Goal: Find contact information: Find contact information

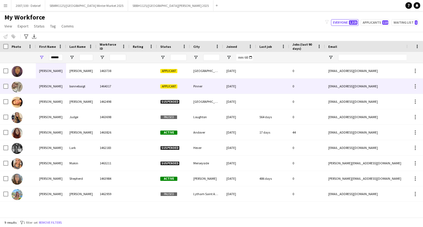
type input "******"
click at [108, 86] on div "1464317" at bounding box center [112, 86] width 33 height 15
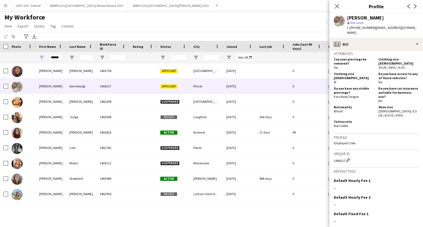
scroll to position [252, 0]
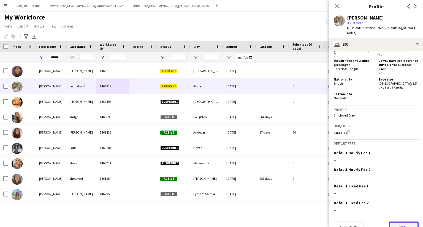
click at [390, 222] on button "Next" at bounding box center [403, 227] width 30 height 11
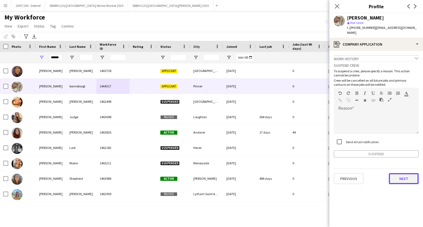
click at [403, 173] on button "Next" at bounding box center [403, 178] width 30 height 11
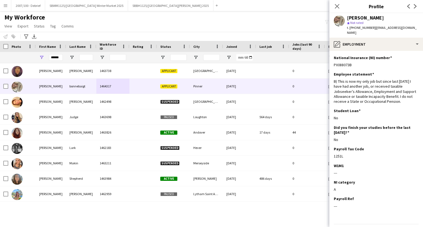
click at [226, 27] on div "My Workforce View Views Default view Details New Starters New starters report N…" at bounding box center [211, 22] width 423 height 19
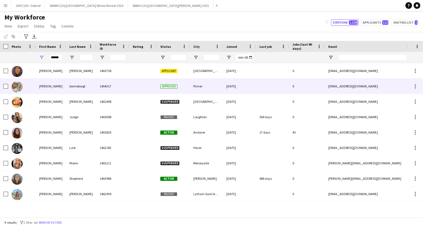
click at [84, 84] on div "bonnebaigt" at bounding box center [81, 86] width 30 height 15
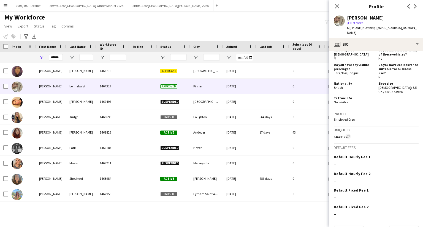
scroll to position [252, 0]
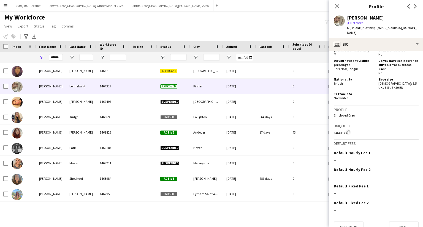
click at [261, 18] on div "My Workforce View Views Default view Details New Starters New starters report N…" at bounding box center [211, 22] width 423 height 19
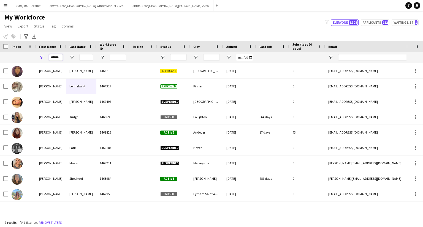
click at [57, 55] on input "******" at bounding box center [56, 57] width 14 height 7
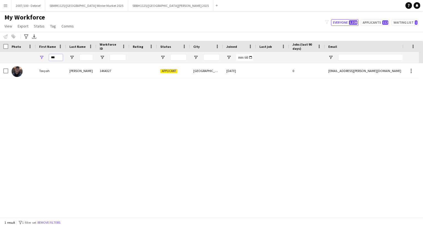
type input "***"
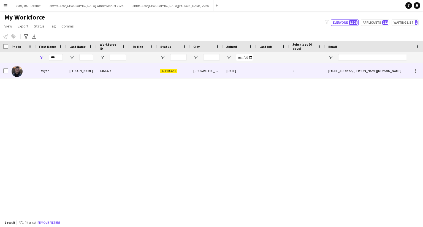
click at [62, 76] on div "Tovyah" at bounding box center [51, 70] width 30 height 15
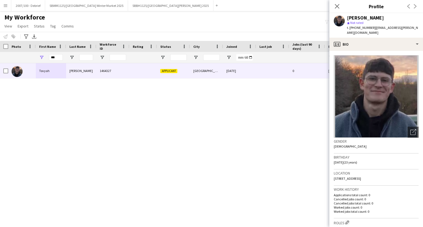
drag, startPoint x: 394, startPoint y: 21, endPoint x: 364, endPoint y: 21, distance: 29.4
click at [364, 21] on div "star Not rated" at bounding box center [383, 22] width 72 height 5
drag, startPoint x: 391, startPoint y: 17, endPoint x: 342, endPoint y: 20, distance: 48.3
click at [342, 20] on div "Tovyah Rubinstein star Not rated t. +4407376394629 | tovy.rubinstein@protonmail…" at bounding box center [376, 25] width 94 height 24
copy div "Tovyah Rubinstein"
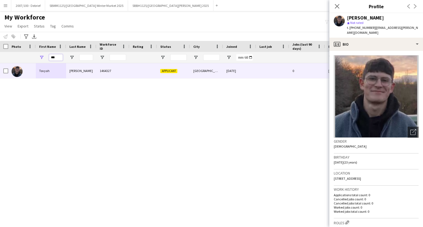
click at [53, 57] on input "***" at bounding box center [56, 57] width 14 height 7
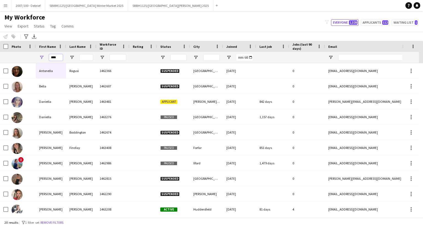
type input "****"
click at [82, 55] on input "Last Name Filter Input" at bounding box center [86, 57] width 14 height 7
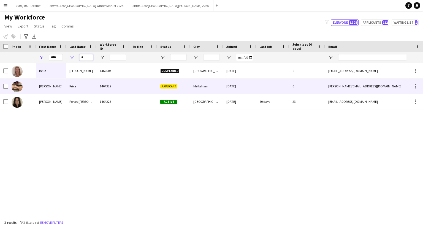
type input "*"
click at [139, 89] on div at bounding box center [143, 86] width 28 height 15
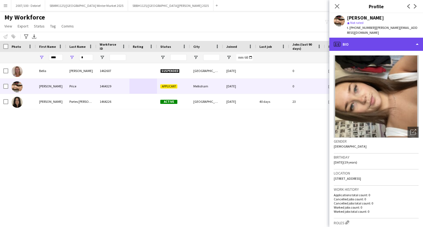
click at [392, 39] on div "profile Bio" at bounding box center [376, 44] width 94 height 13
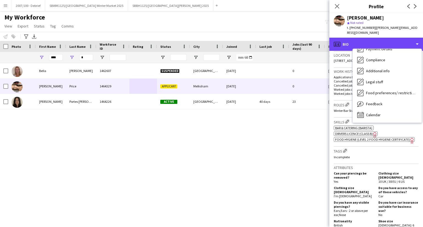
scroll to position [110, 0]
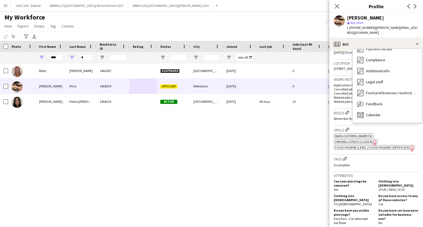
click at [356, 146] on span "Food Hygiene (Level 2 Food Hygiene Certificate)" at bounding box center [372, 148] width 75 height 4
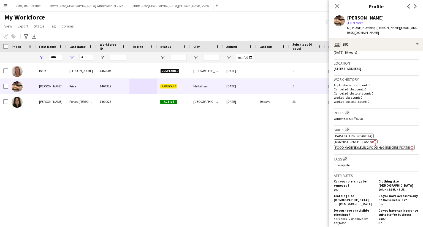
scroll to position [0, 0]
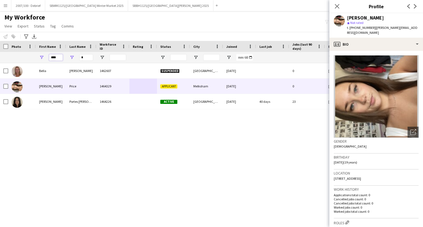
click at [58, 59] on input "****" at bounding box center [56, 57] width 14 height 7
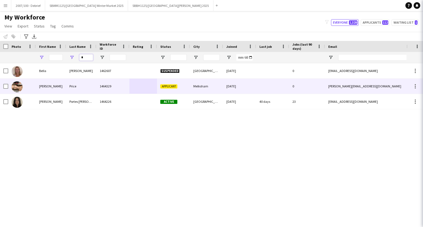
click at [86, 56] on input "*" at bounding box center [86, 57] width 14 height 7
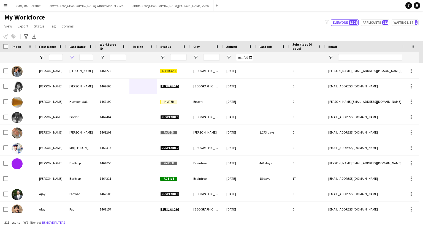
click at [50, 53] on div at bounding box center [56, 57] width 14 height 11
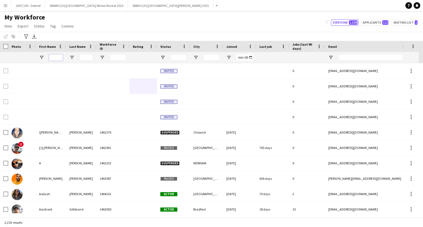
click at [57, 57] on input "First Name Filter Input" at bounding box center [56, 57] width 14 height 7
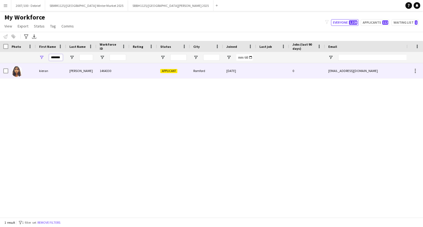
type input "******"
click at [56, 66] on div "kieran" at bounding box center [51, 70] width 30 height 15
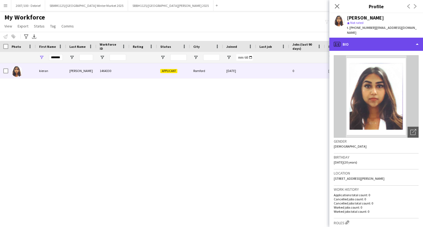
click at [382, 38] on div "profile Bio" at bounding box center [376, 44] width 94 height 13
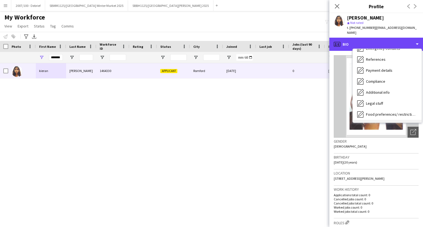
scroll to position [19, 0]
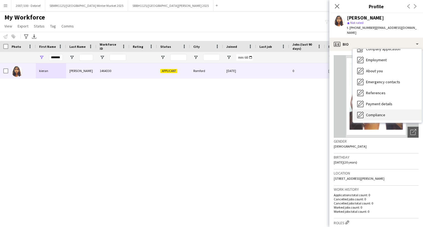
click at [386, 109] on div "Compliance Compliance" at bounding box center [386, 114] width 69 height 11
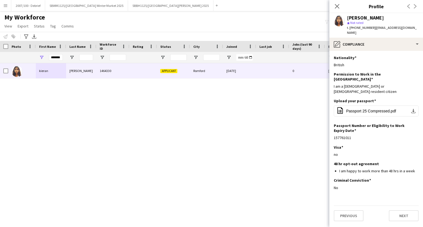
drag, startPoint x: 392, startPoint y: 15, endPoint x: 354, endPoint y: 8, distance: 38.7
click at [345, 17] on div "kieran kaur wilkhu star Not rated t. +4407954019611 | kierankaur5@outlook.com" at bounding box center [376, 25] width 94 height 24
copy div "kieran kaur wilkhu"
drag, startPoint x: 412, startPoint y: 29, endPoint x: 375, endPoint y: 28, distance: 36.6
click at [375, 28] on div "kieran kaur wilkhu star Not rated t. +4407954019611 | kierankaur5@outlook.com" at bounding box center [376, 25] width 94 height 24
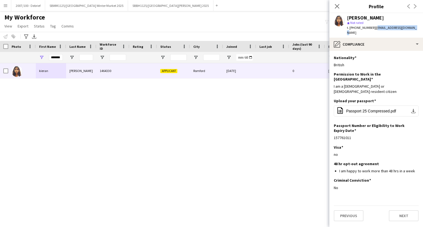
copy span "kierankaur5@outlook.com"
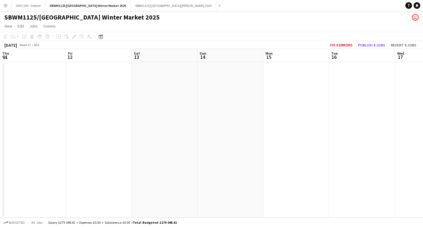
scroll to position [0, 147]
